Goal: Information Seeking & Learning: Learn about a topic

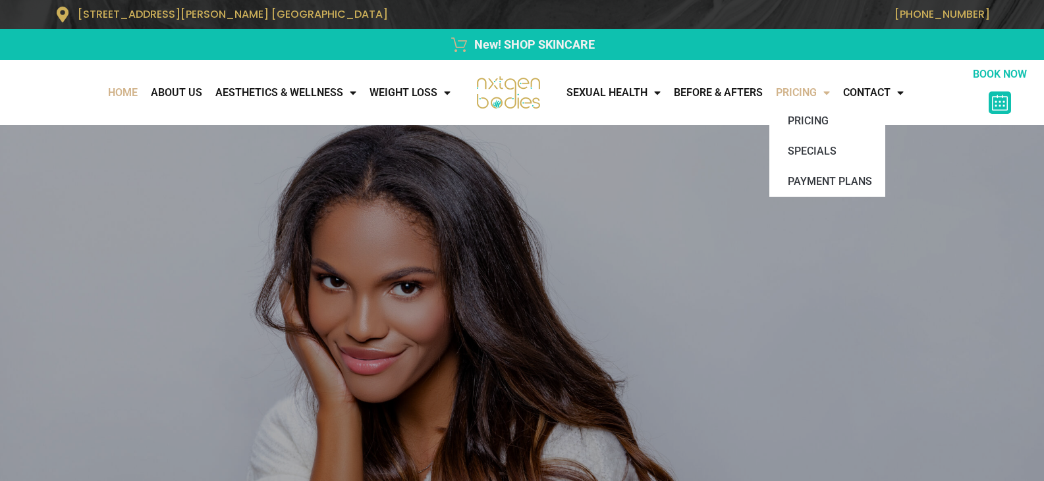
click at [802, 99] on link "Pricing" at bounding box center [802, 93] width 67 height 26
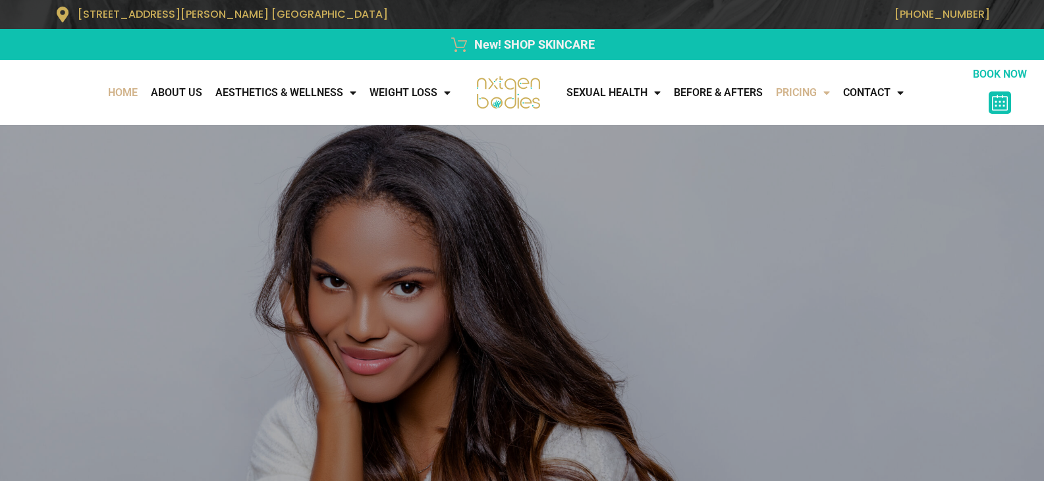
click at [830, 94] on link "Pricing" at bounding box center [802, 93] width 67 height 26
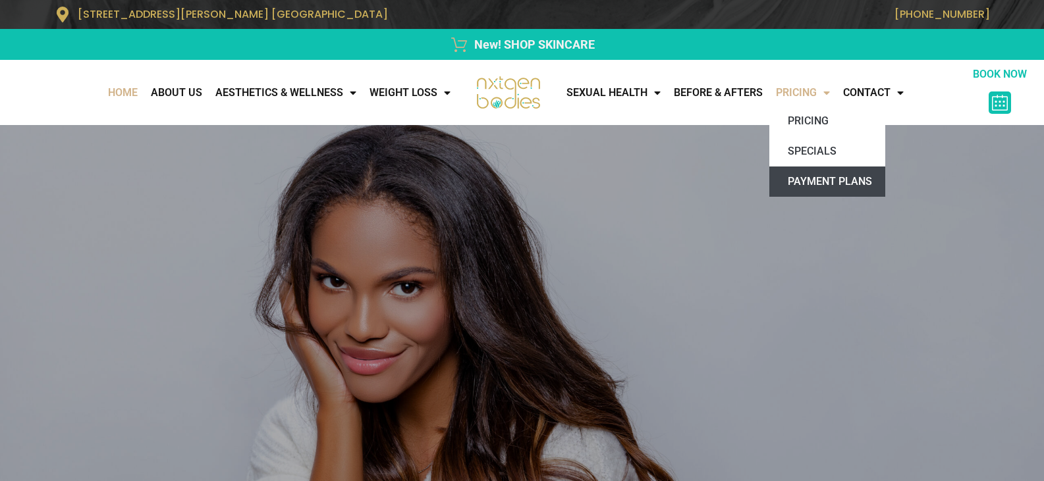
click at [842, 175] on link "Payment Plans" at bounding box center [827, 182] width 116 height 30
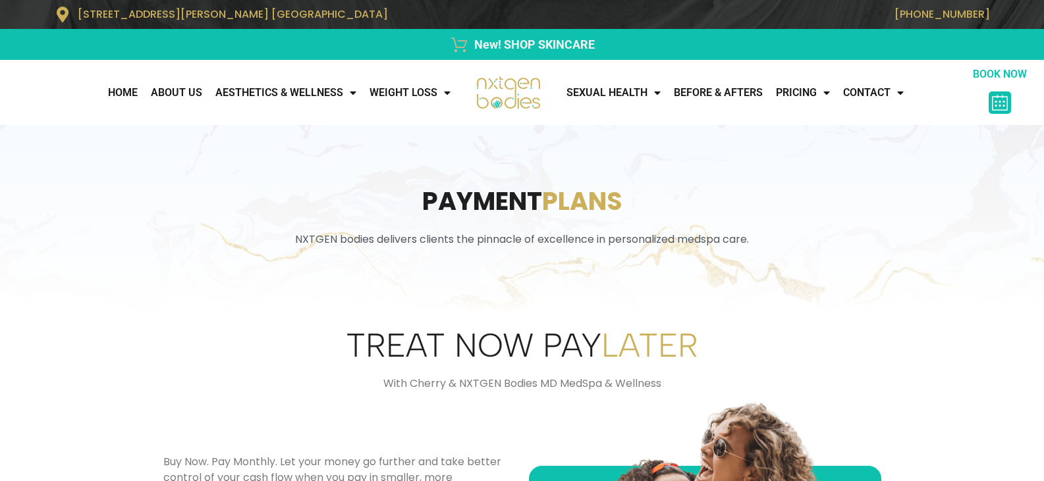
drag, startPoint x: 889, startPoint y: 191, endPoint x: 843, endPoint y: 221, distance: 55.2
click at [889, 191] on h1 "Payment Plans" at bounding box center [522, 201] width 948 height 35
